Goal: Browse casually: Explore the website without a specific task or goal

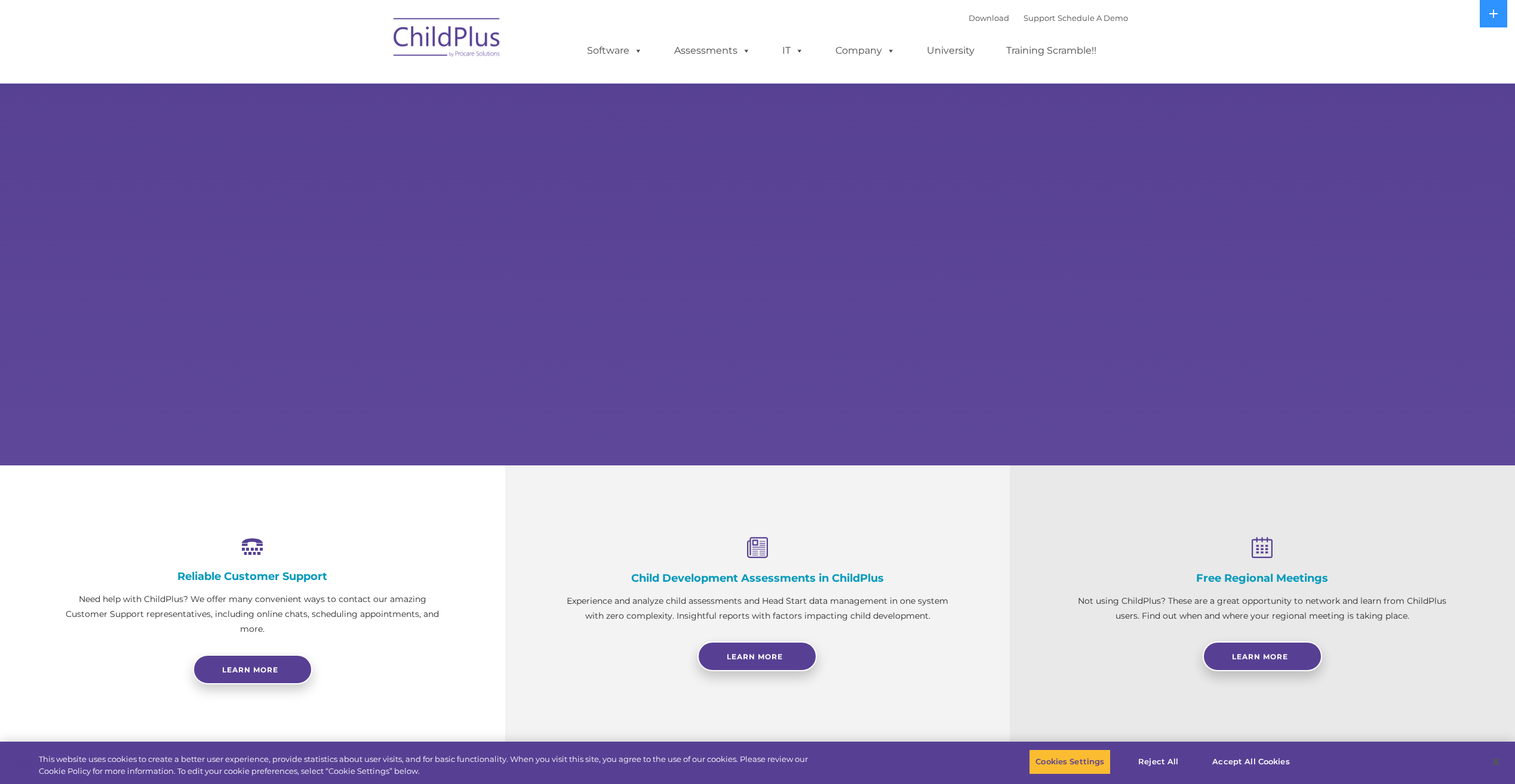
select select "MEDIUM"
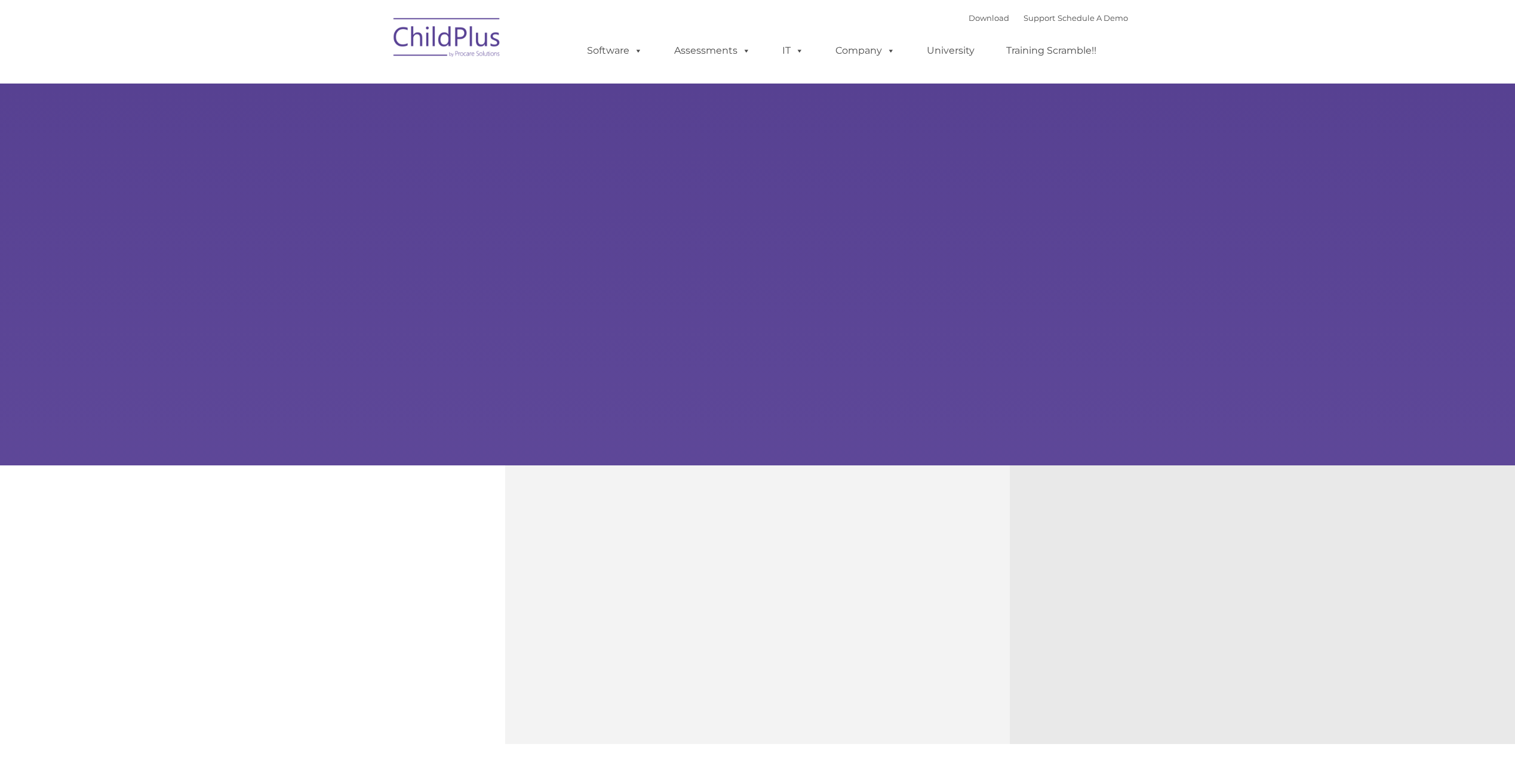
type input ""
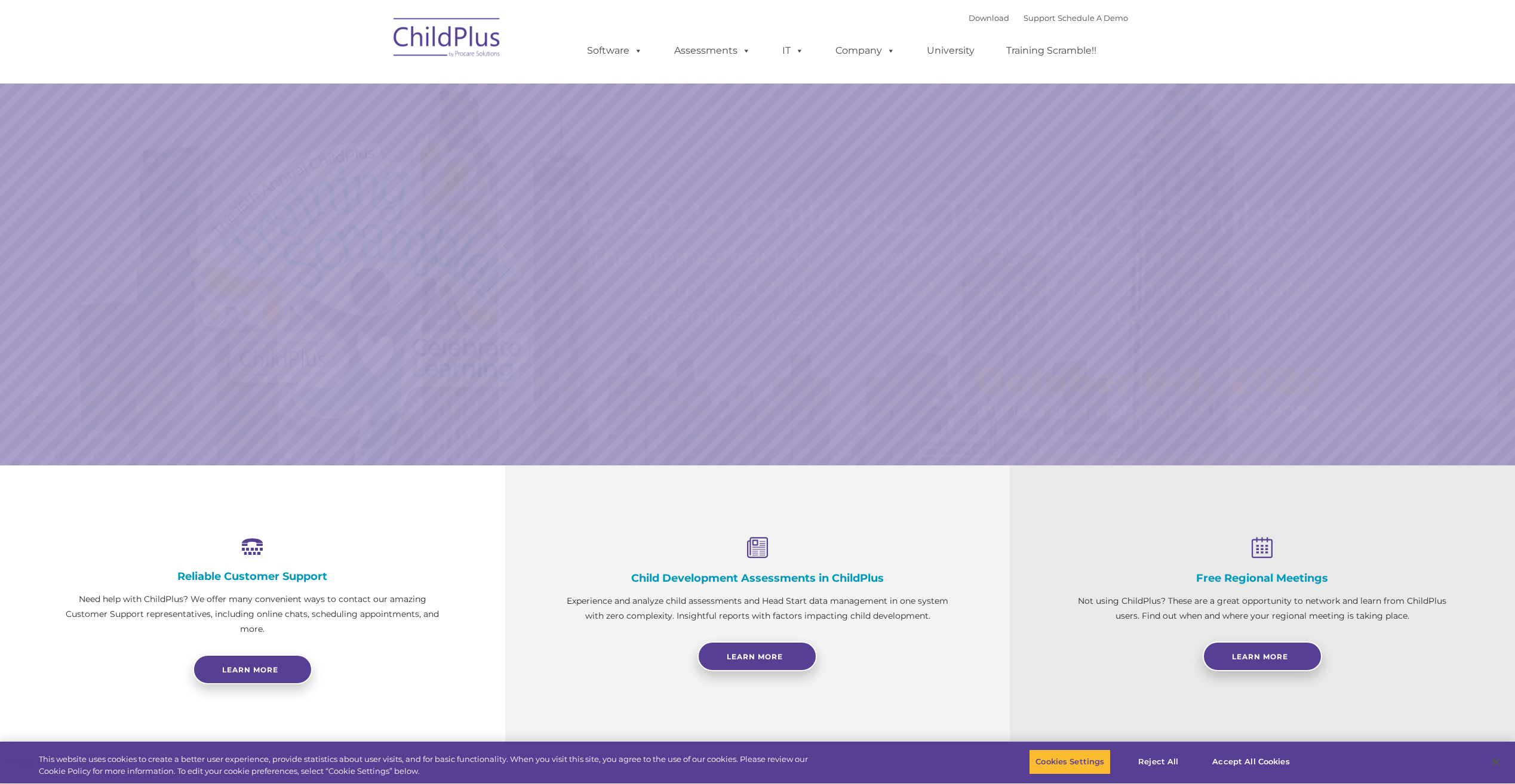
select select "MEDIUM"
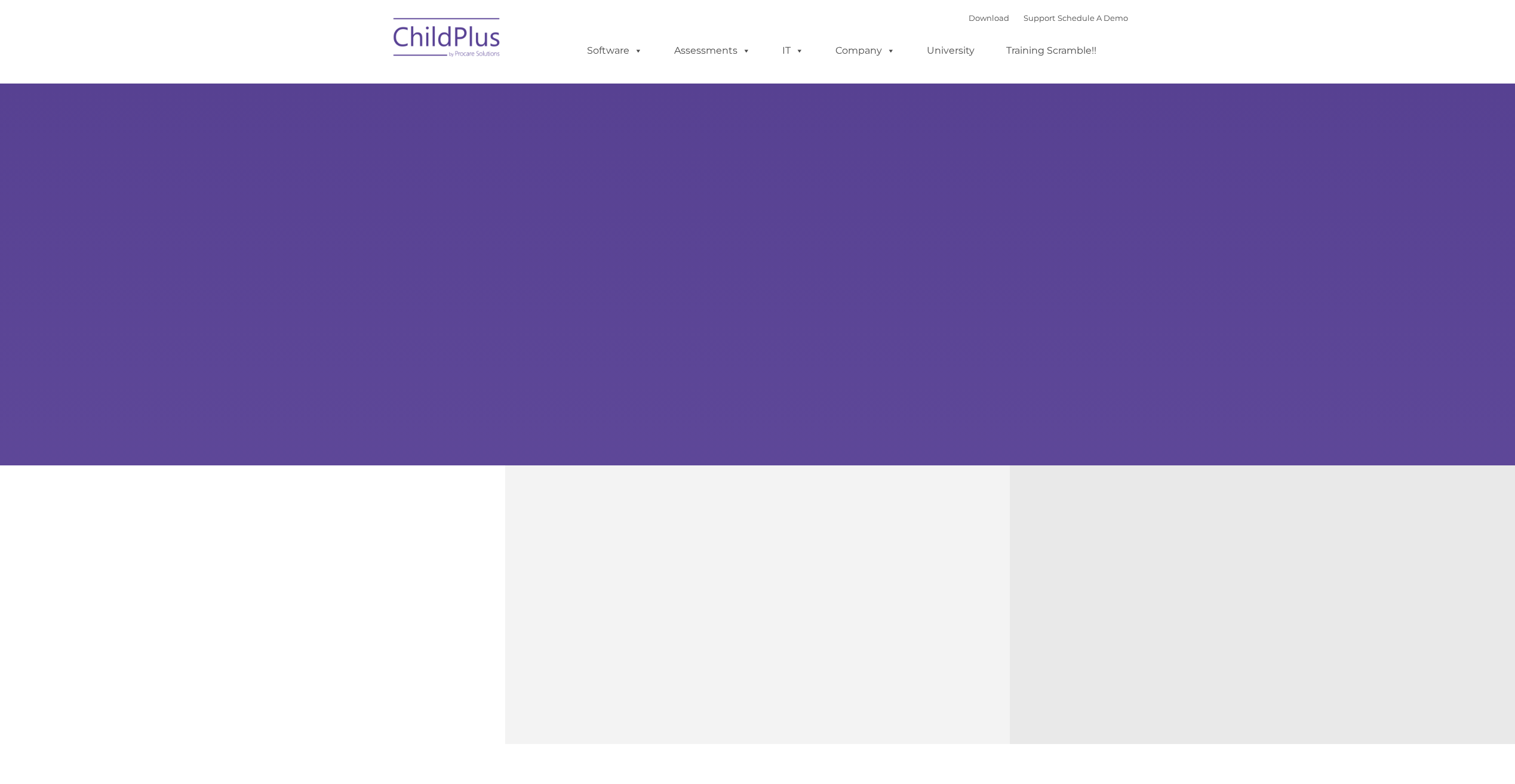
type input ""
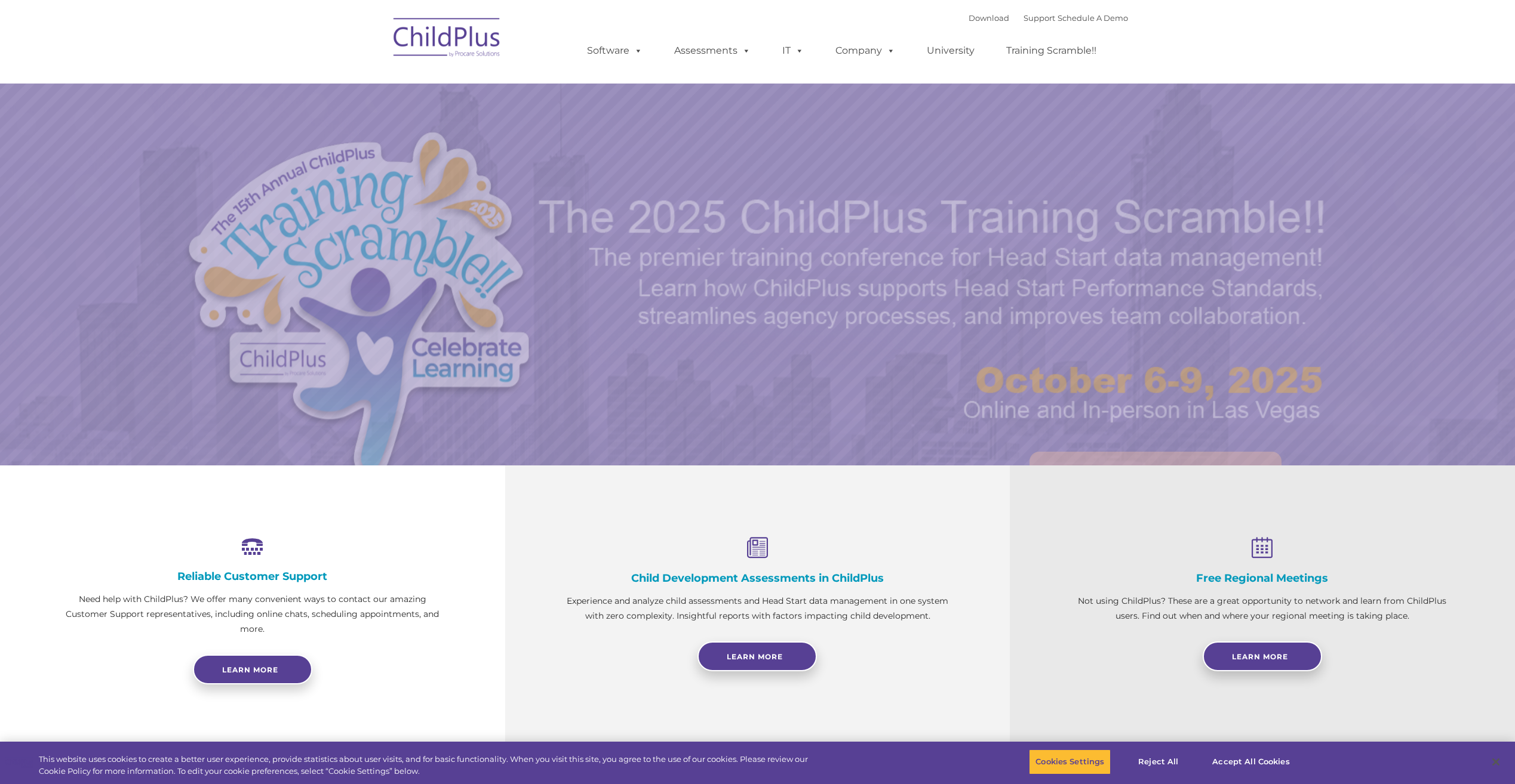
select select "MEDIUM"
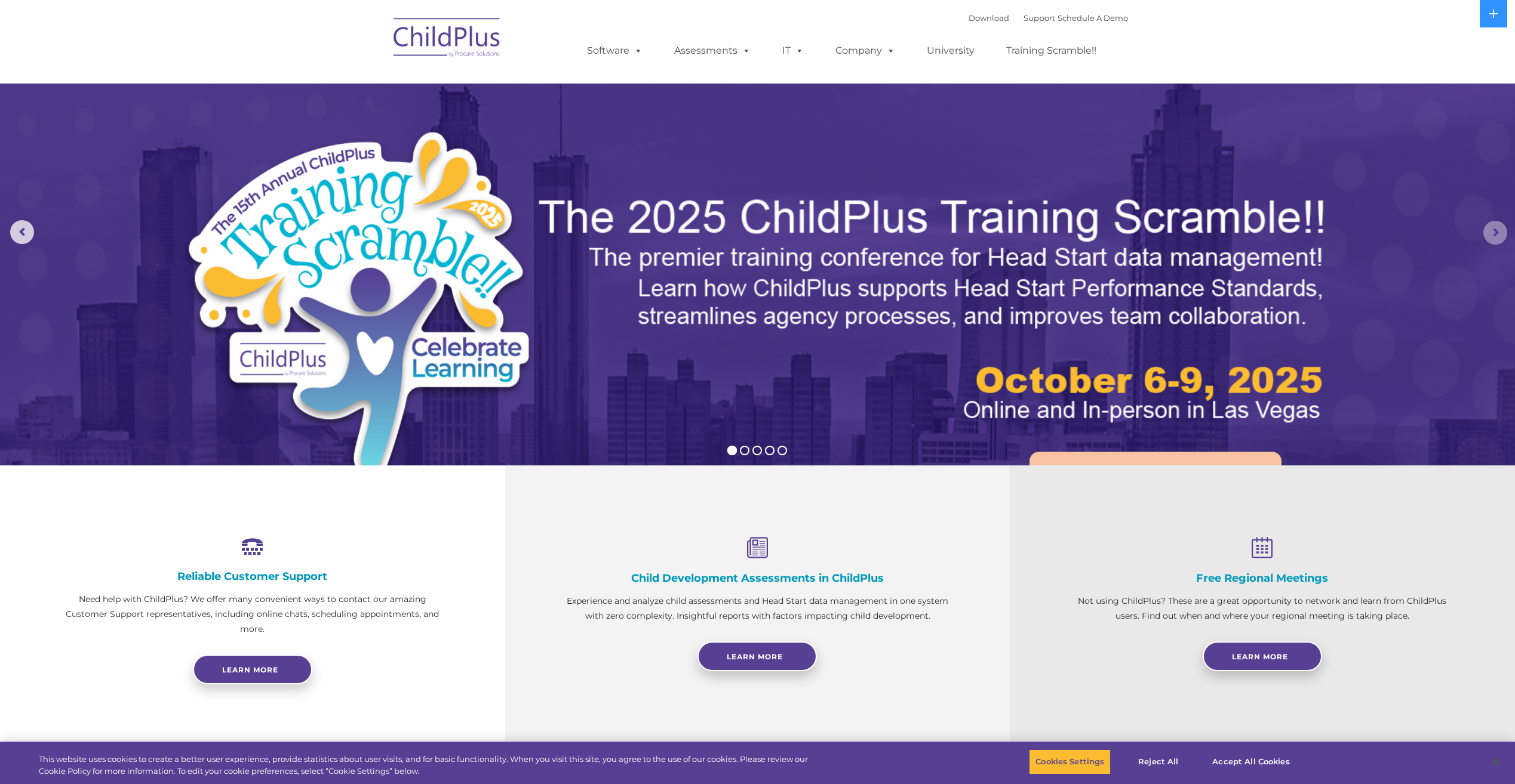
click at [1495, 226] on rs-arrow at bounding box center [1495, 232] width 24 height 24
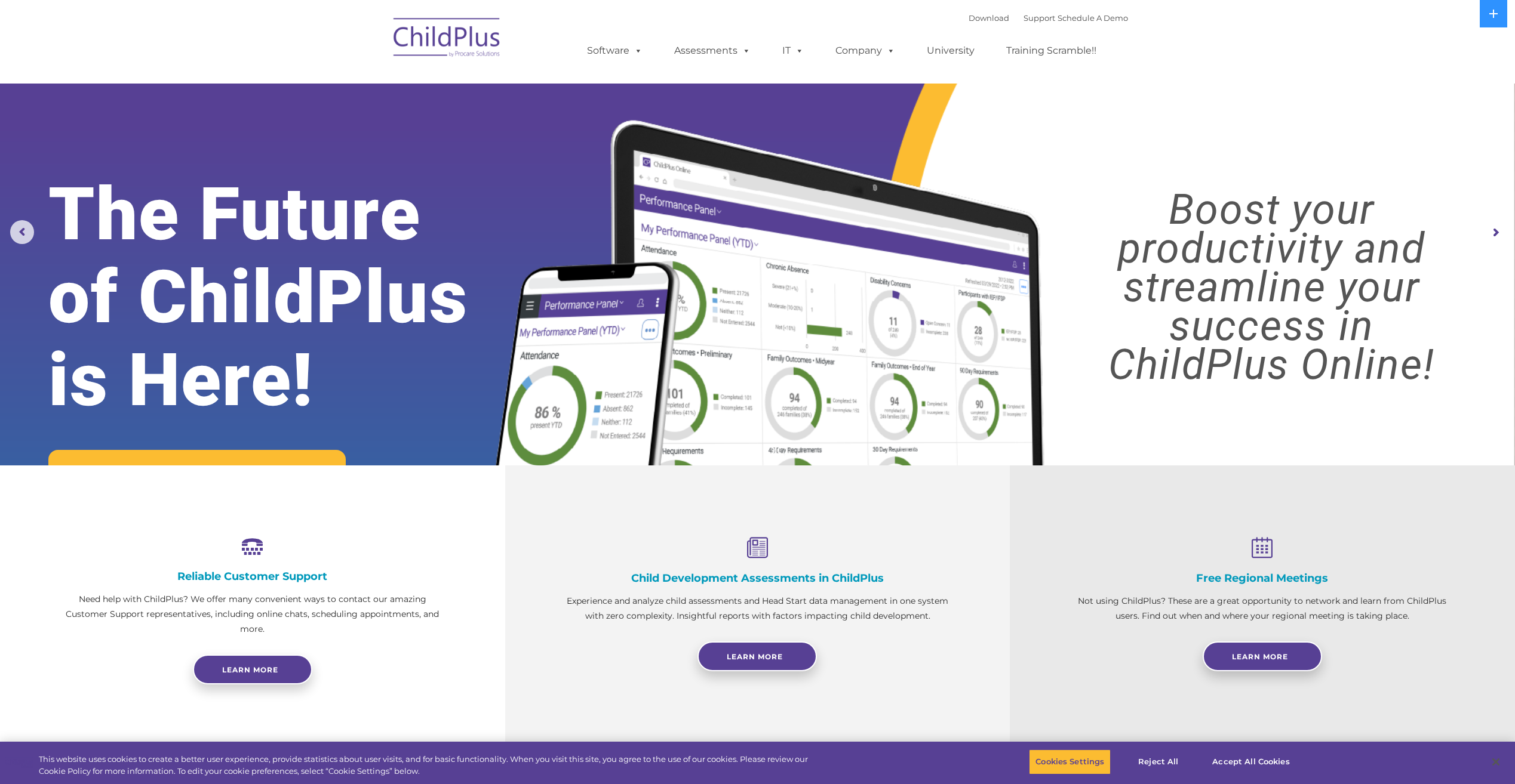
click at [1495, 226] on rs-arrow at bounding box center [1495, 232] width 24 height 24
